Goal: Information Seeking & Learning: Learn about a topic

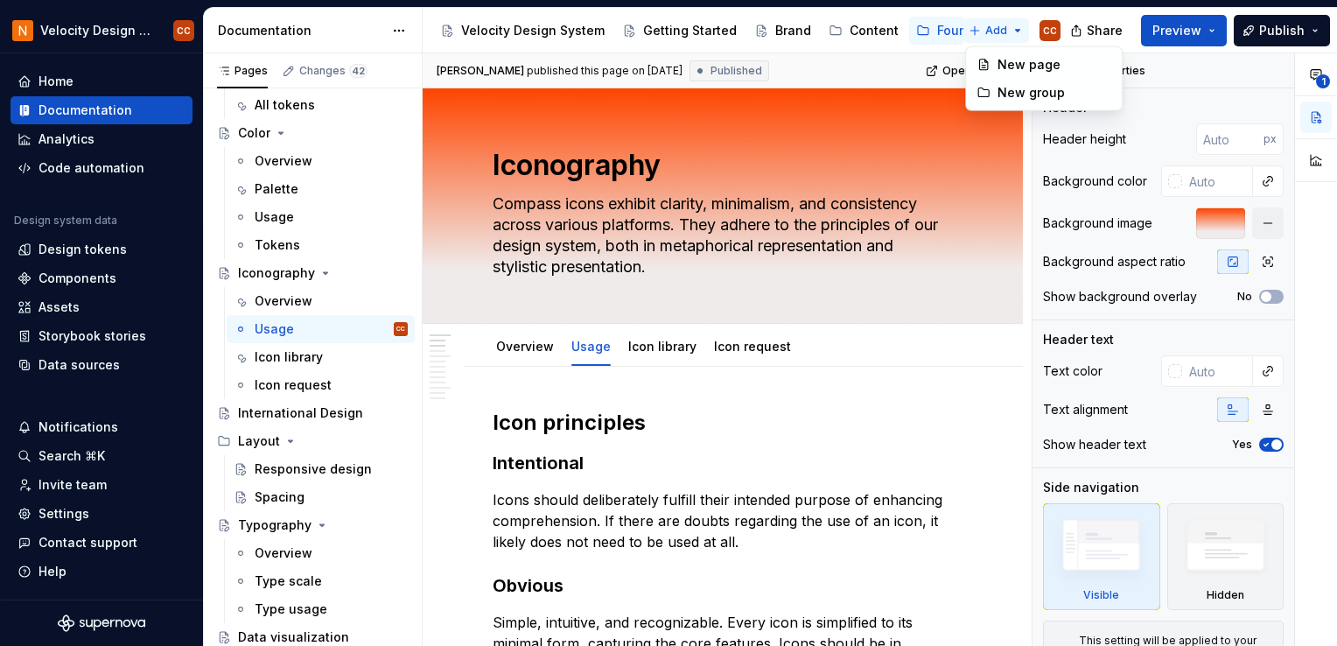
click at [1013, 28] on html "Velocity Design System by NAVEX CC Home Documentation Analytics Code automation…" at bounding box center [668, 323] width 1337 height 646
click at [878, 54] on html "Velocity Design System by NAVEX CC Home Documentation Analytics Code automation…" at bounding box center [668, 323] width 1337 height 646
click at [1021, 30] on html "Velocity Design System by NAVEX CC Home Documentation Analytics Code automation…" at bounding box center [668, 323] width 1337 height 646
click at [1035, 11] on html "Velocity Design System by NAVEX CC Home Documentation Analytics Code automation…" at bounding box center [668, 323] width 1337 height 646
click at [979, 33] on html "Velocity Design System by NAVEX CC Home Documentation Analytics Code automation…" at bounding box center [668, 323] width 1337 height 646
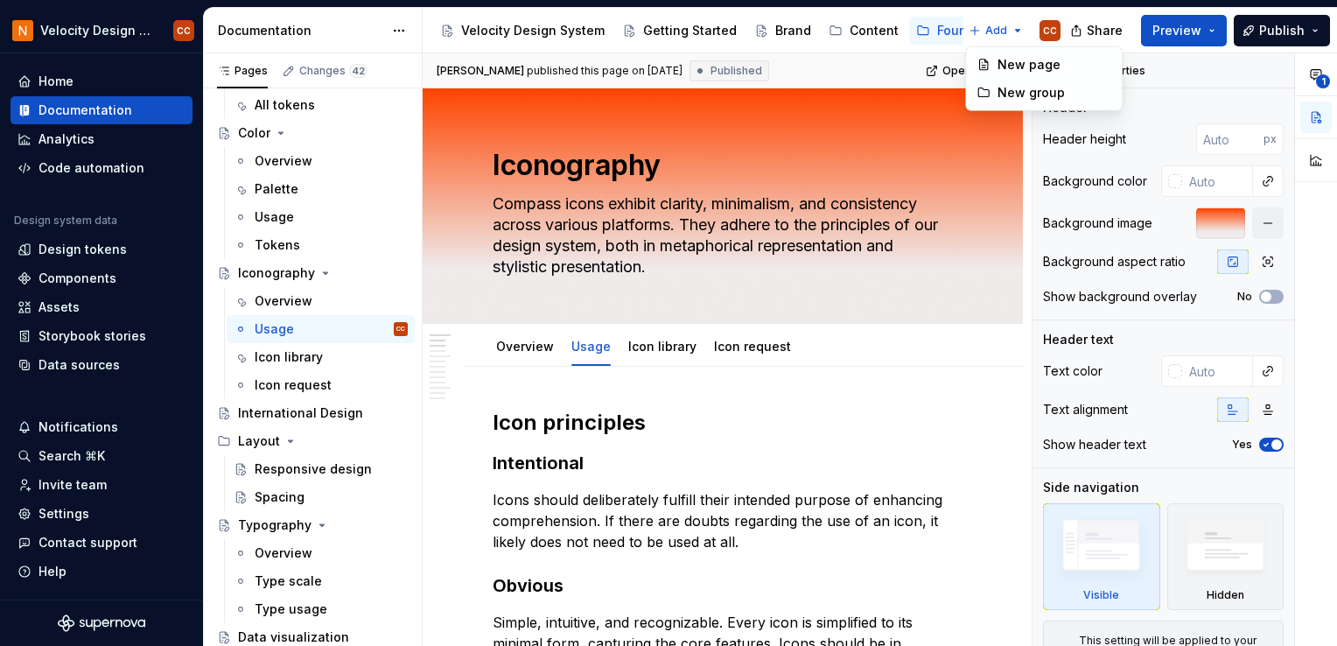
click at [998, 28] on html "Velocity Design System by NAVEX CC Home Documentation Analytics Code automation…" at bounding box center [668, 323] width 1337 height 646
click at [916, 31] on button "Page tree" at bounding box center [926, 30] width 21 height 21
click at [1094, 12] on html "Velocity Design System by NAVEX CC Home Documentation Analytics Code automation…" at bounding box center [668, 323] width 1337 height 646
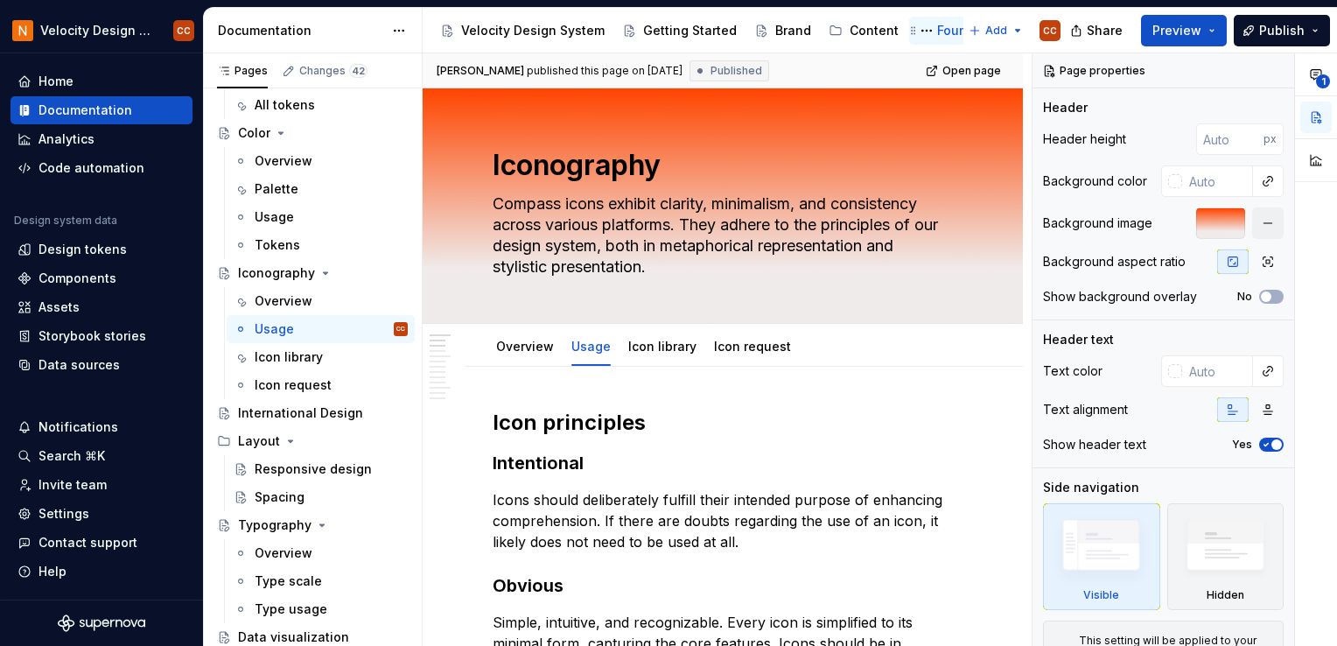
click at [937, 30] on div "Foundation" at bounding box center [971, 31] width 69 height 18
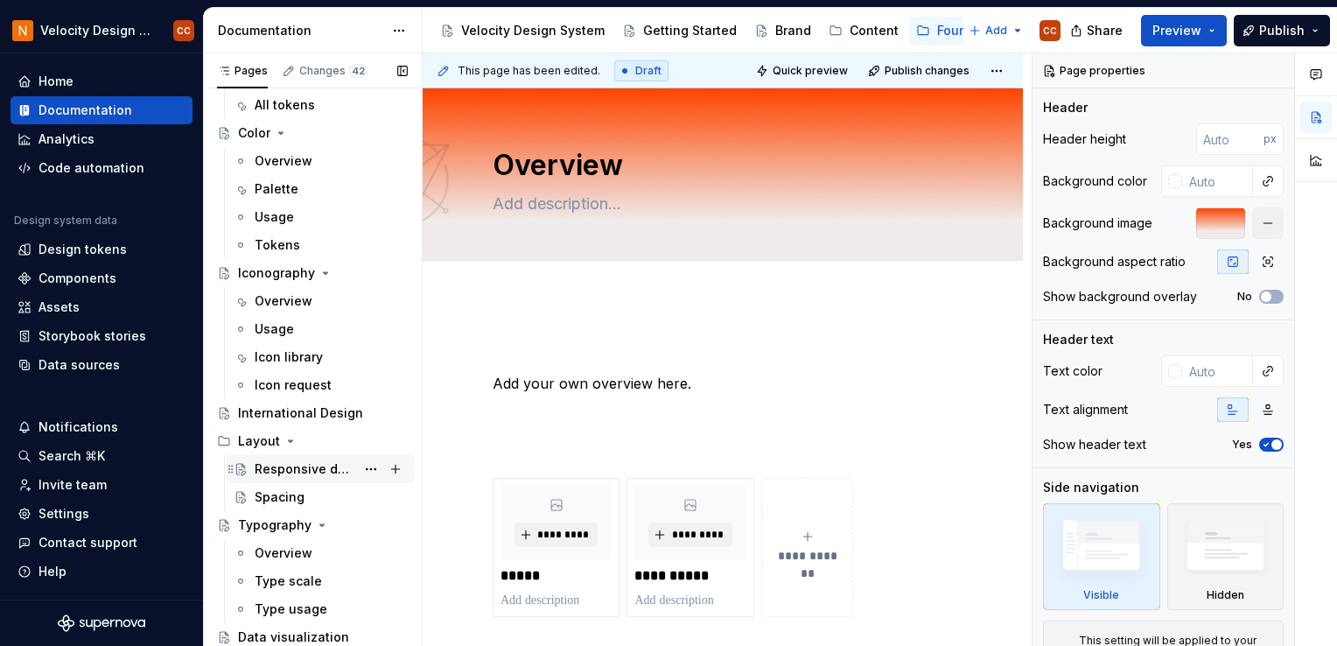
click at [279, 479] on div "Responsive design" at bounding box center [331, 469] width 153 height 25
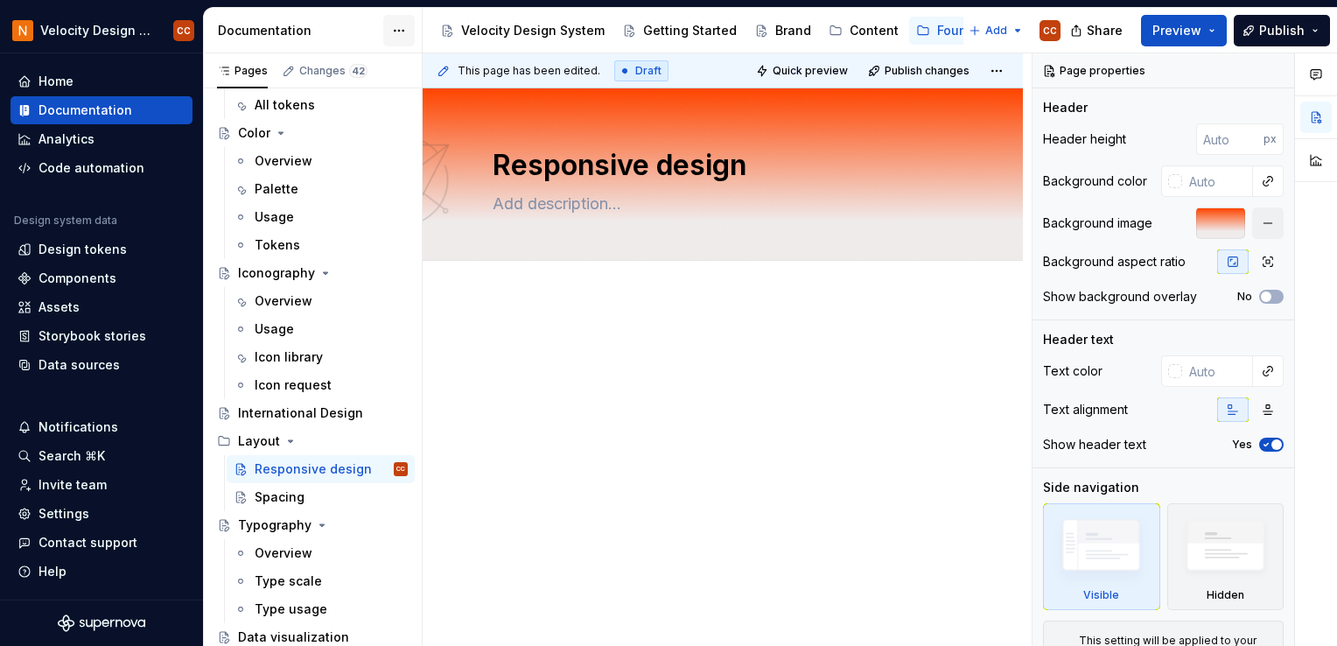
click at [393, 31] on html "Velocity Design System by NAVEX CC Home Documentation Analytics Code automation…" at bounding box center [668, 323] width 1337 height 646
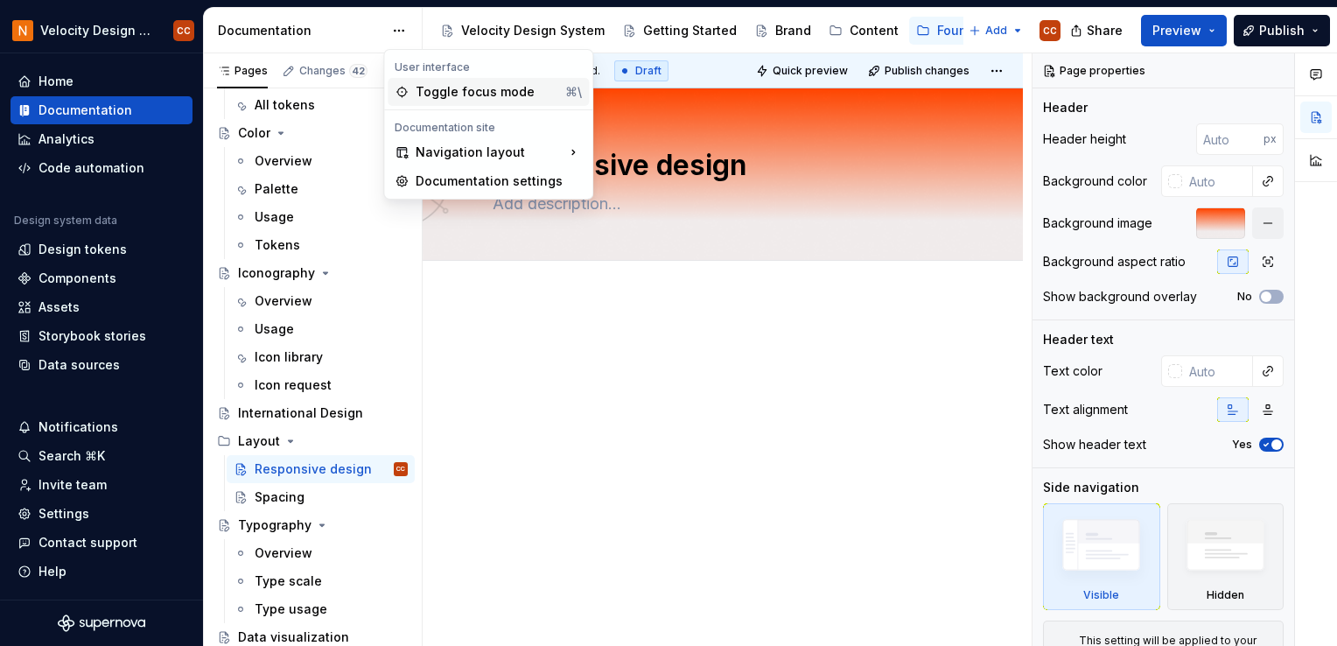
click at [435, 96] on div "Toggle focus mode" at bounding box center [487, 92] width 143 height 18
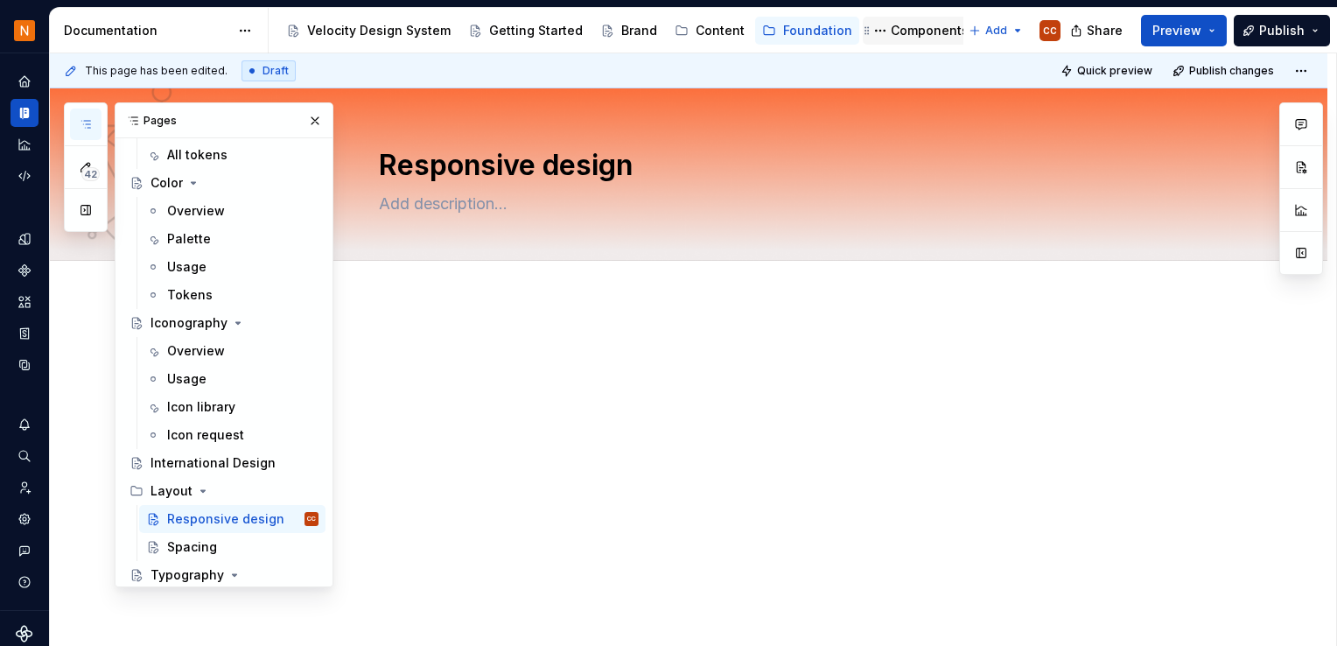
click at [911, 30] on div "Components" at bounding box center [930, 31] width 78 height 18
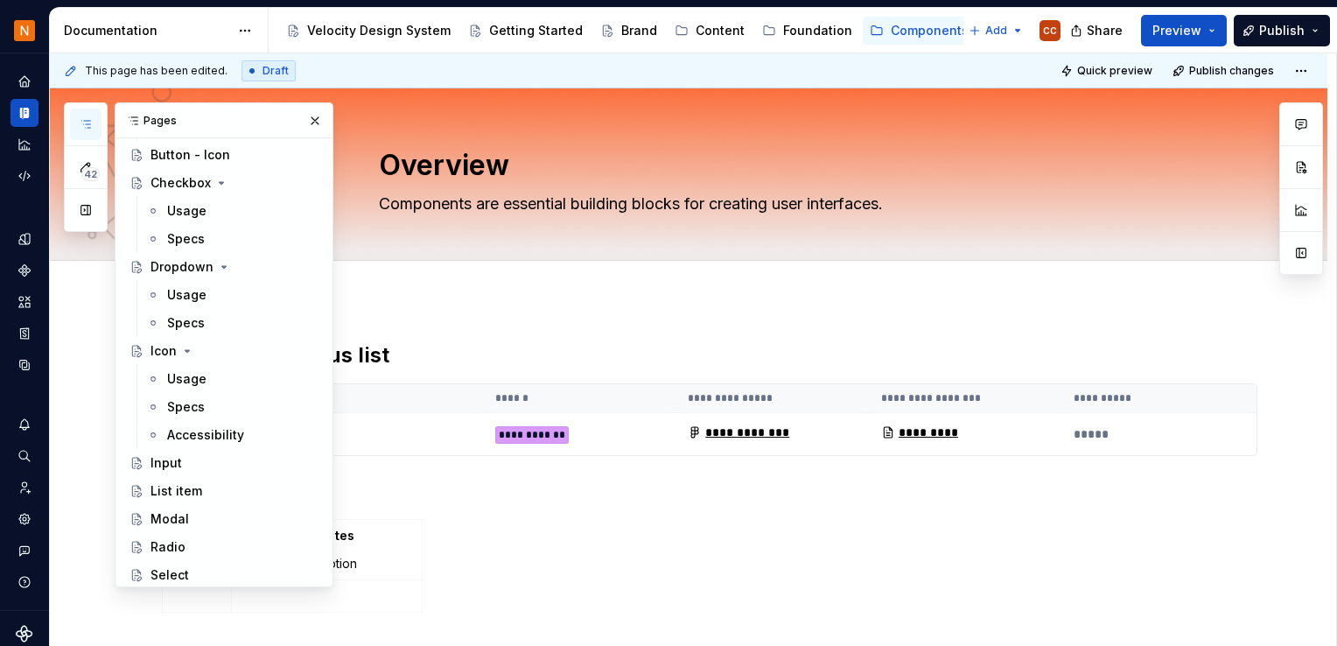
click at [84, 124] on icon "button" at bounding box center [86, 124] width 14 height 14
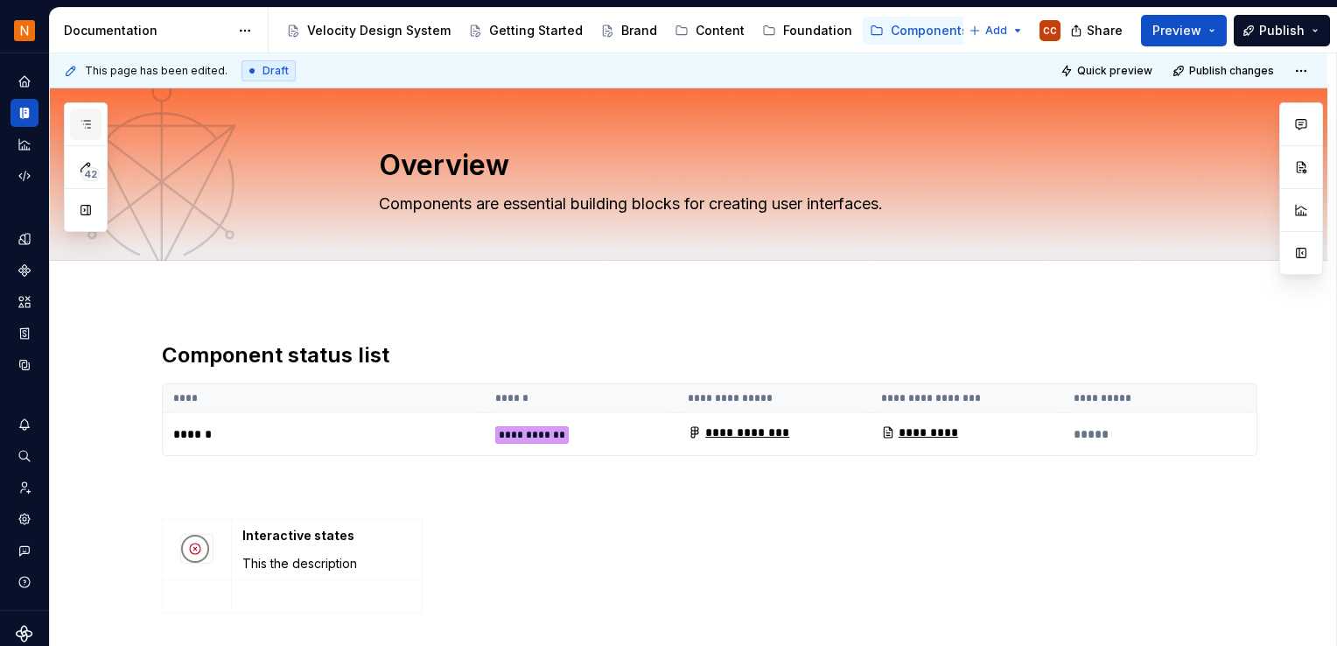
click at [88, 124] on icon "button" at bounding box center [85, 124] width 9 height 7
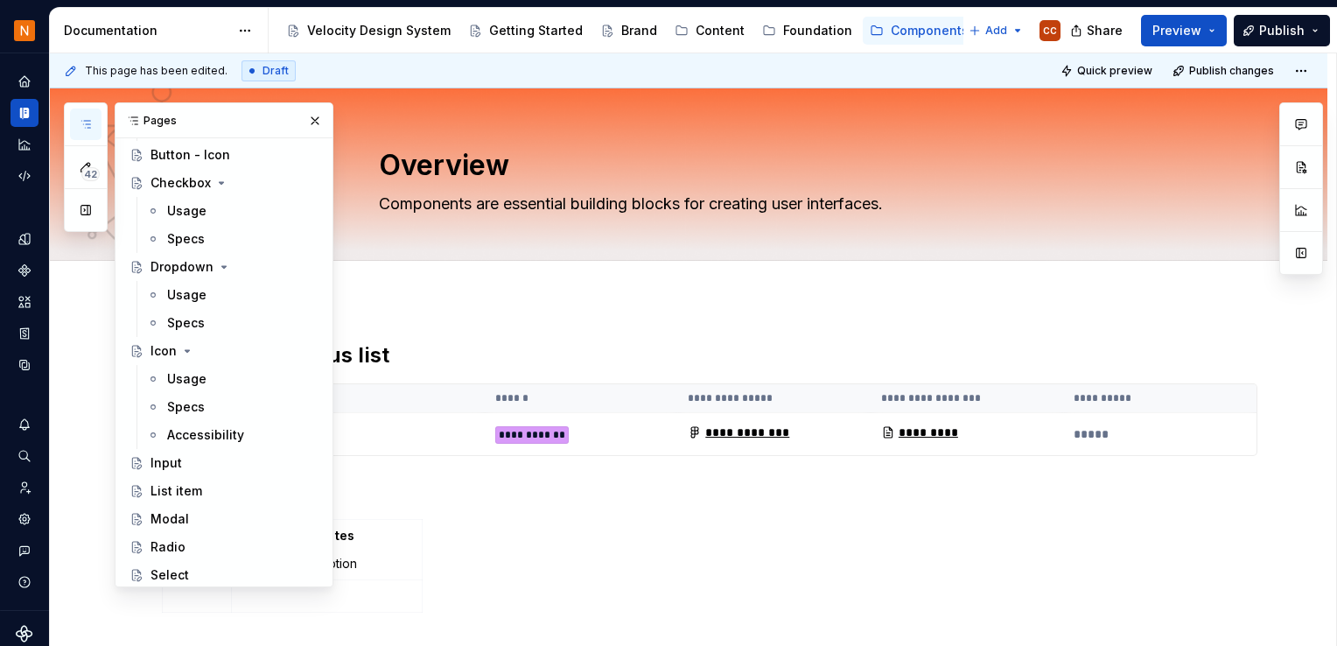
click at [81, 121] on icon "button" at bounding box center [86, 124] width 14 height 14
click at [81, 123] on icon "button" at bounding box center [86, 124] width 14 height 14
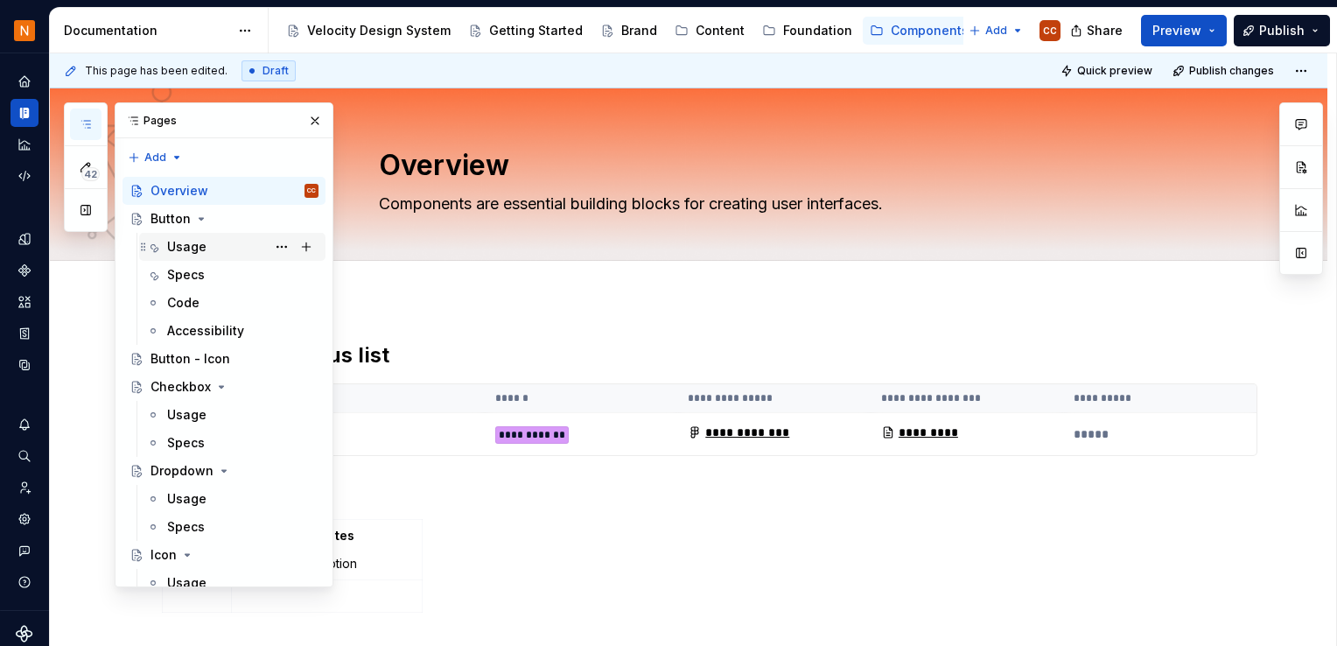
click at [185, 243] on div "Usage" at bounding box center [186, 247] width 39 height 18
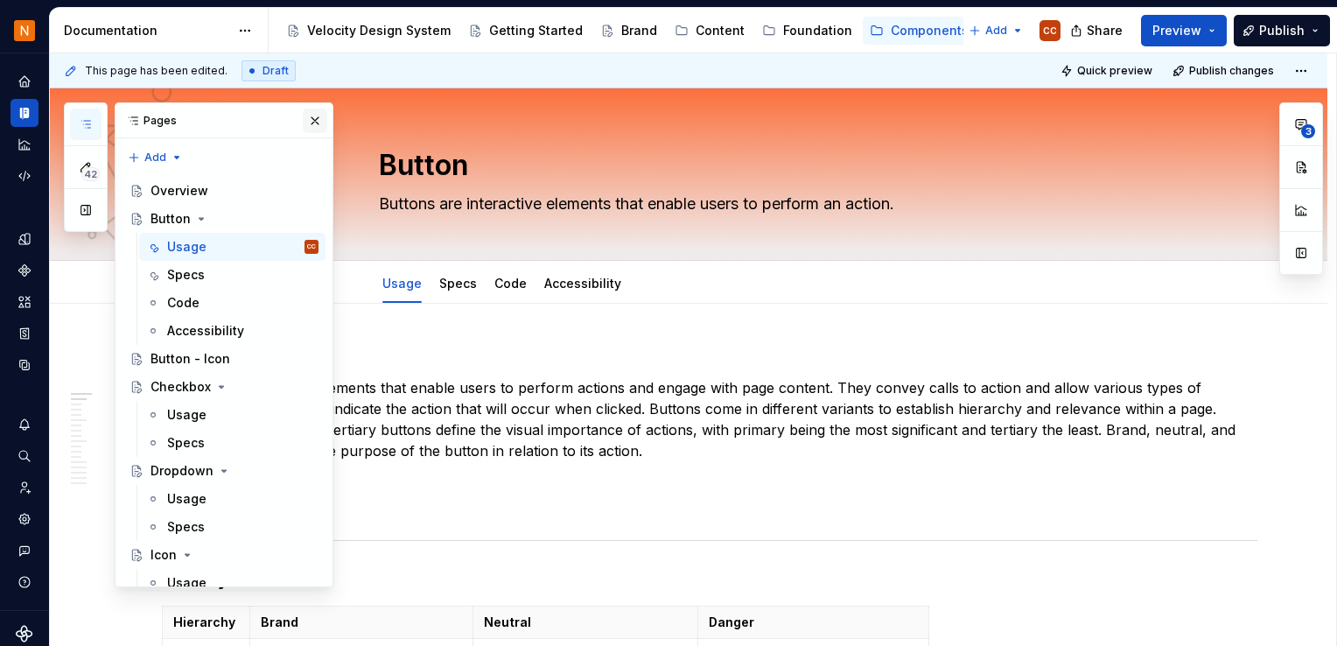
click at [305, 117] on button "button" at bounding box center [315, 121] width 25 height 25
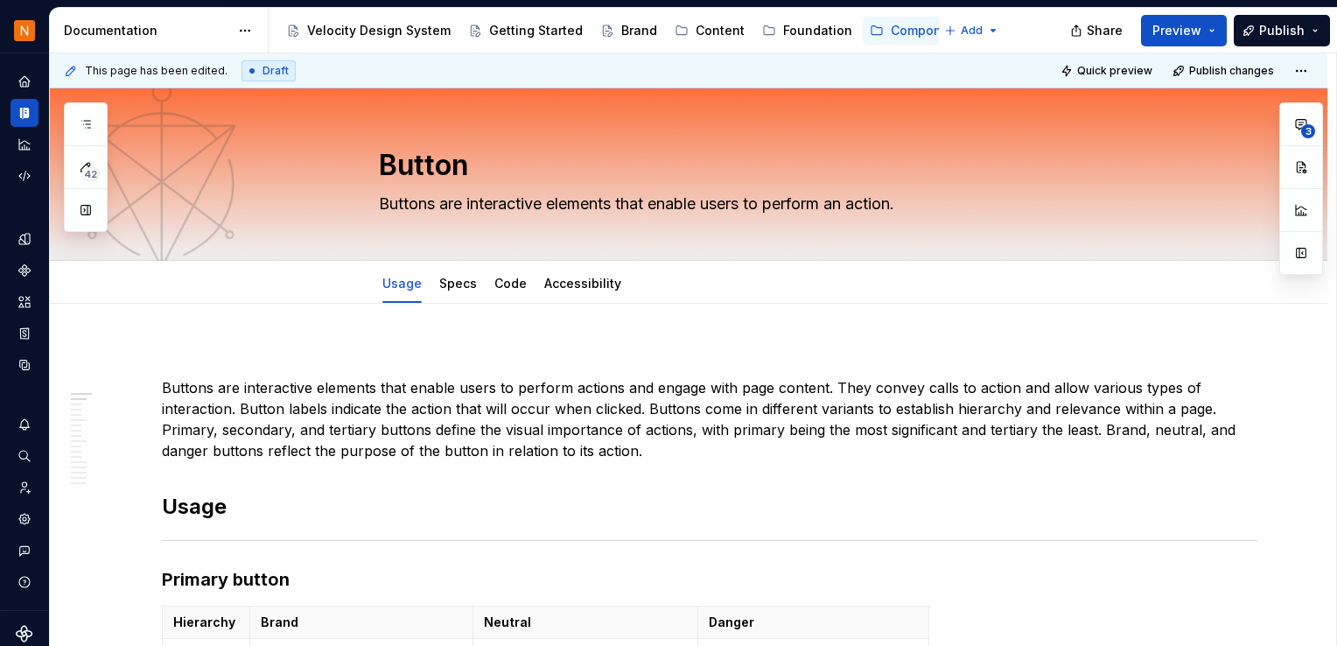
type textarea "*"
